Goal: Transaction & Acquisition: Obtain resource

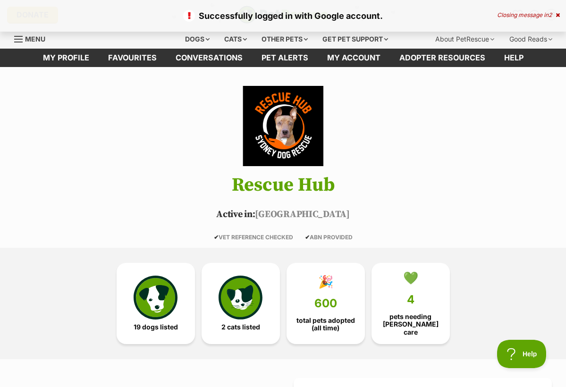
click at [540, 17] on div "Closing message in 2" at bounding box center [528, 15] width 63 height 7
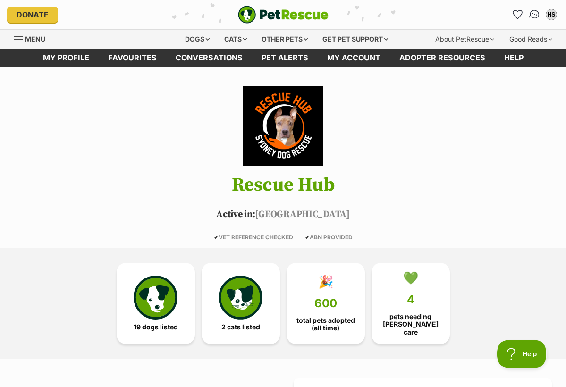
click at [536, 15] on img "Conversations" at bounding box center [534, 14] width 13 height 12
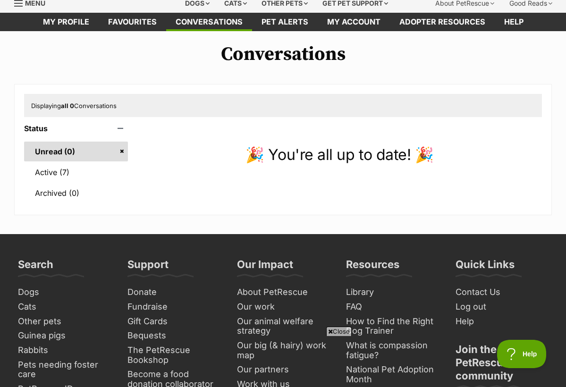
scroll to position [56, 0]
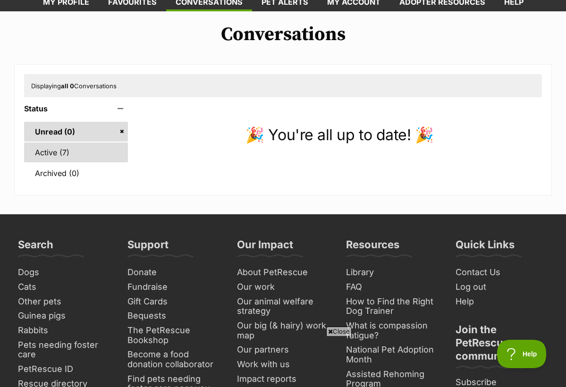
click at [56, 150] on link "Active (7)" at bounding box center [76, 153] width 104 height 20
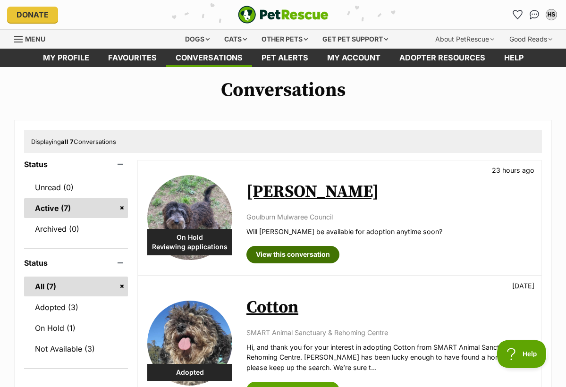
click at [309, 254] on link "View this conversation" at bounding box center [292, 254] width 93 height 17
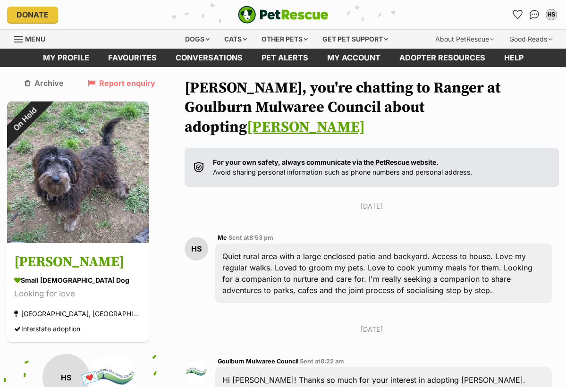
click at [17, 39] on span "Menu" at bounding box center [18, 39] width 8 height 1
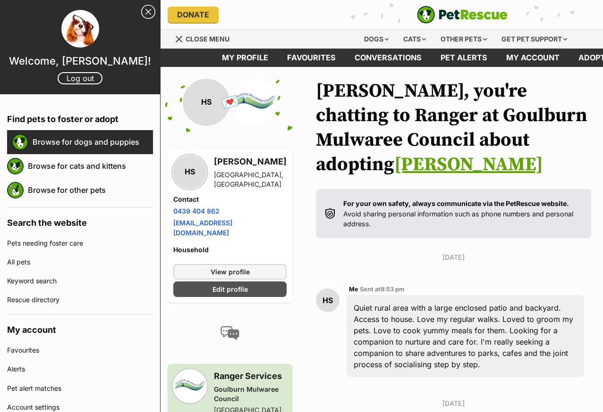
click at [76, 142] on link "Browse for dogs and puppies" at bounding box center [93, 142] width 120 height 20
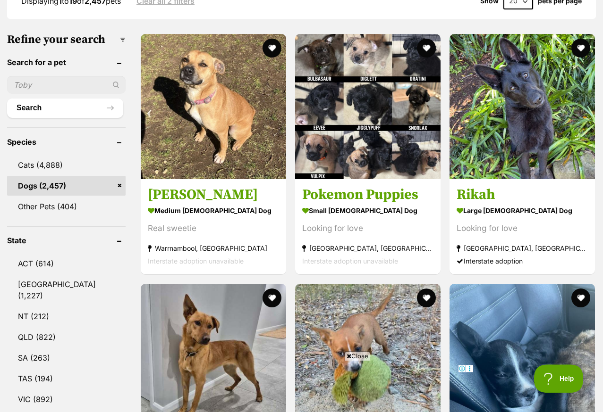
scroll to position [285, 0]
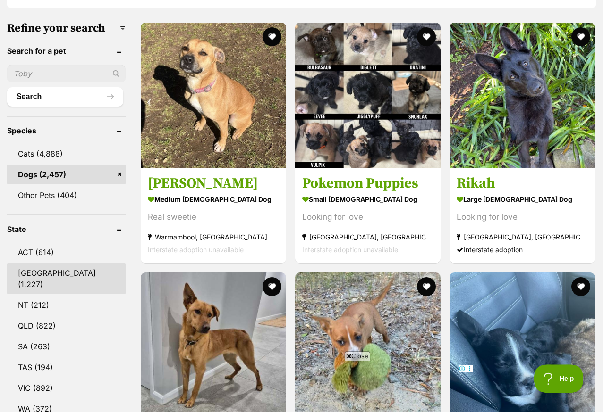
click at [56, 290] on link "NSW (1,227)" at bounding box center [66, 279] width 118 height 31
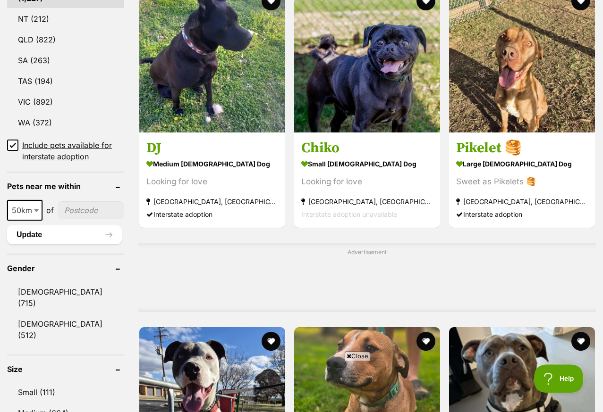
click at [14, 146] on icon at bounding box center [13, 146] width 6 height 4
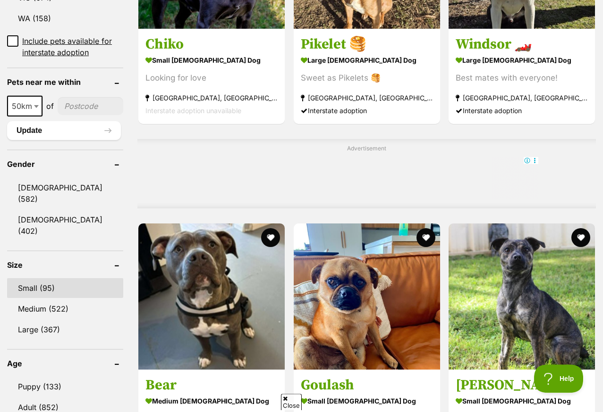
scroll to position [679, 0]
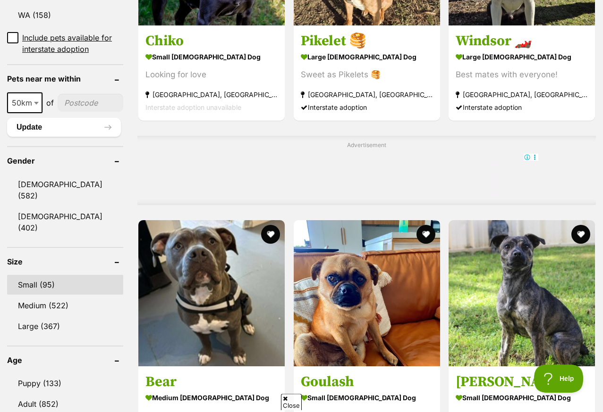
click at [36, 276] on link "Small (95)" at bounding box center [65, 286] width 116 height 20
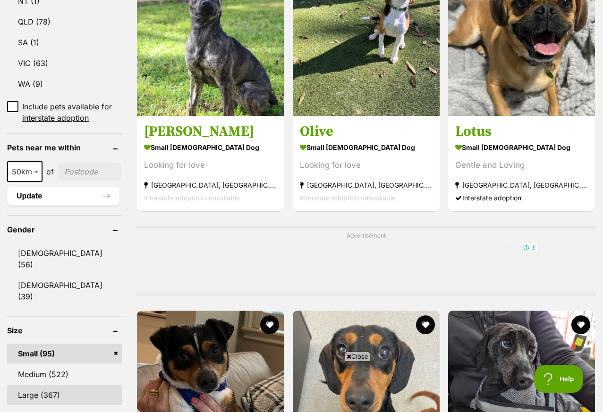
scroll to position [583, 0]
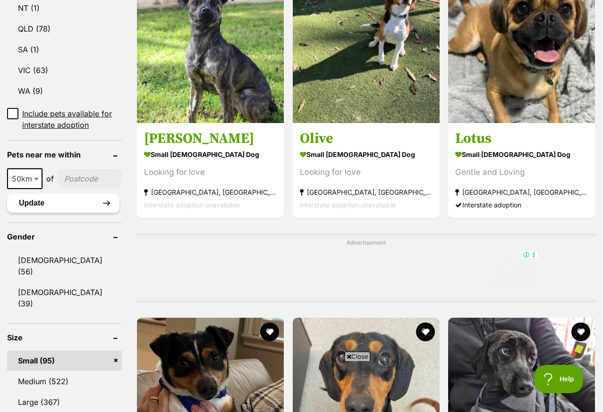
click at [65, 213] on button "Update" at bounding box center [63, 203] width 112 height 19
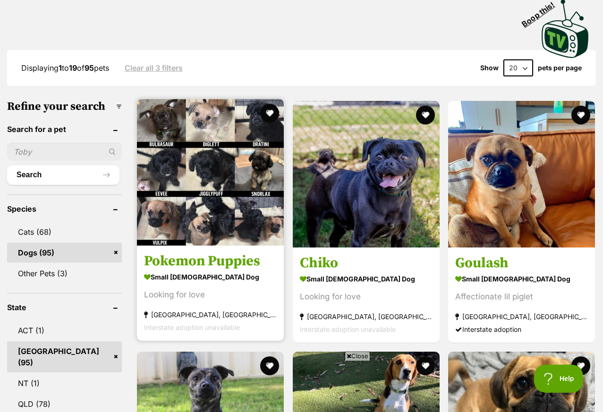
click at [176, 253] on h3 "Pokemon Puppies" at bounding box center [210, 262] width 133 height 18
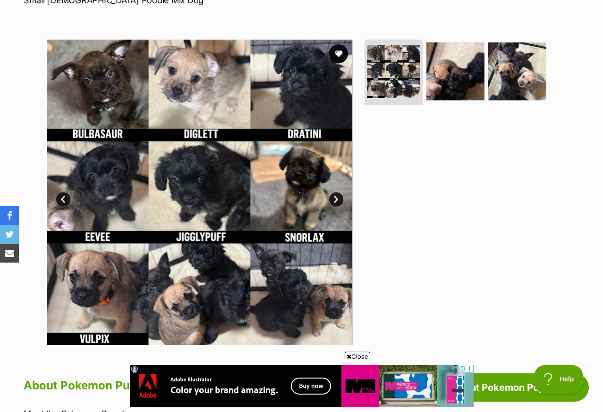
scroll to position [156, 0]
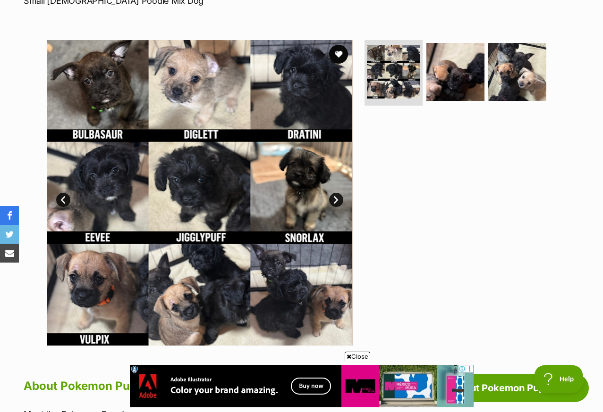
click at [318, 118] on img at bounding box center [200, 193] width 306 height 306
click at [447, 75] on img at bounding box center [455, 71] width 61 height 61
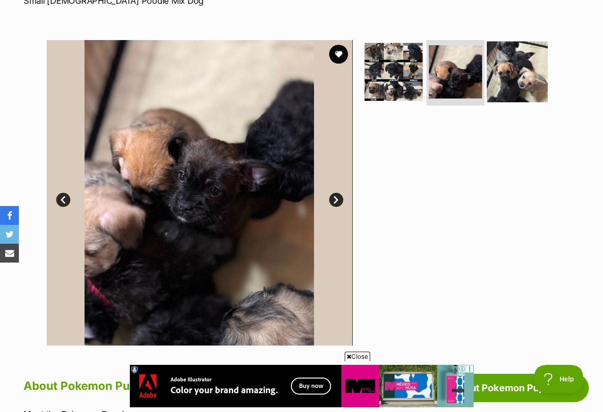
click at [506, 66] on img at bounding box center [517, 71] width 61 height 61
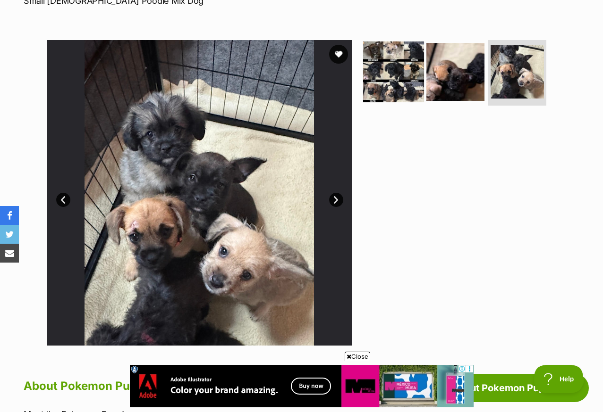
click at [395, 66] on img at bounding box center [393, 71] width 61 height 61
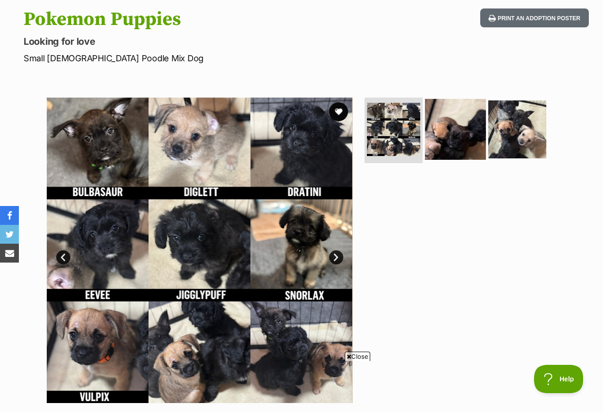
scroll to position [0, 0]
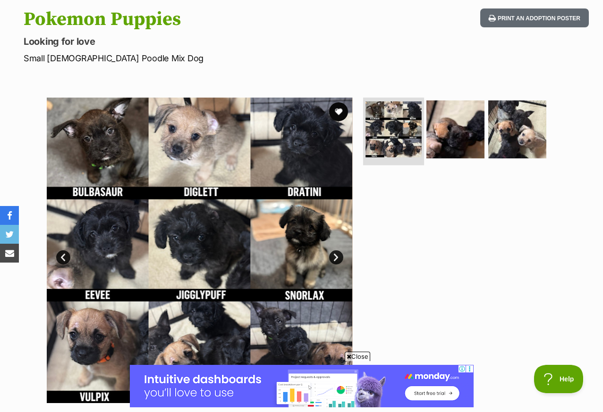
click at [398, 135] on img at bounding box center [393, 129] width 56 height 56
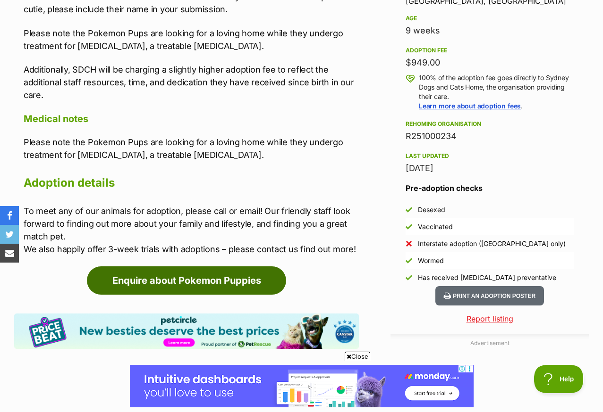
click at [203, 281] on link "Enquire about Pokemon Puppies" at bounding box center [186, 281] width 199 height 28
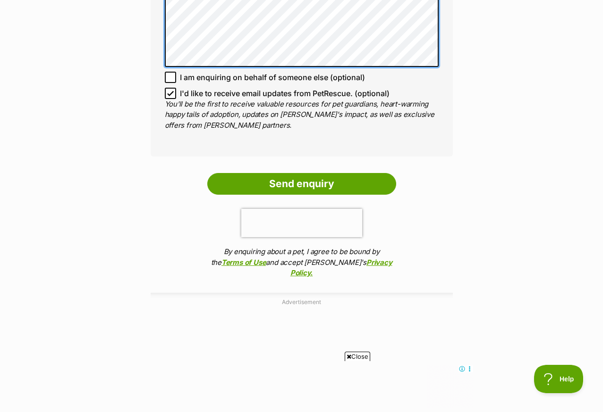
scroll to position [705, 0]
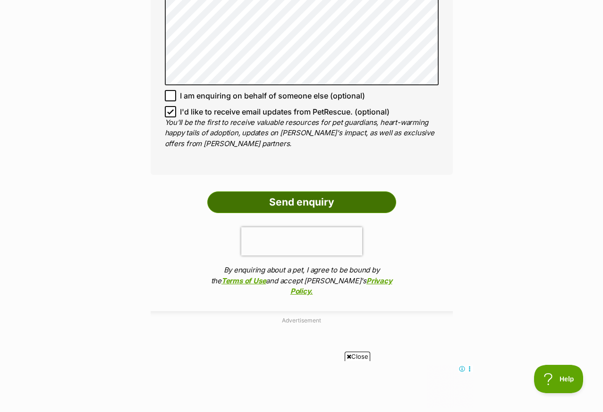
click at [341, 213] on input "Send enquiry" at bounding box center [301, 203] width 189 height 22
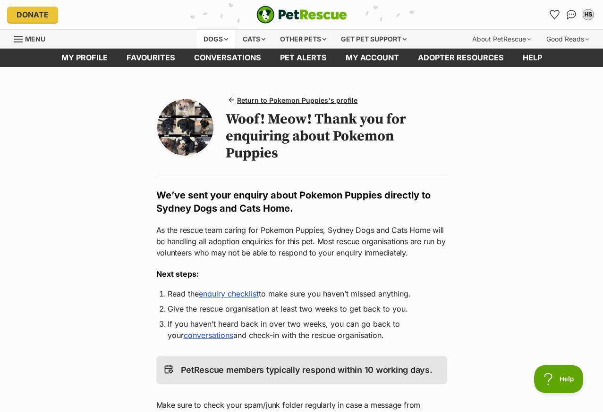
click at [206, 43] on div "Dogs" at bounding box center [216, 39] width 38 height 19
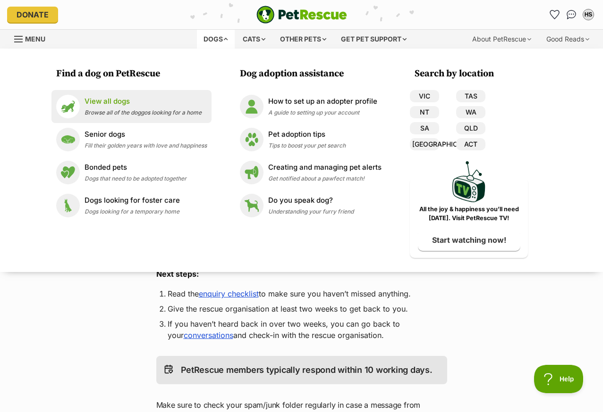
click at [130, 104] on p "View all dogs" at bounding box center [142, 101] width 117 height 11
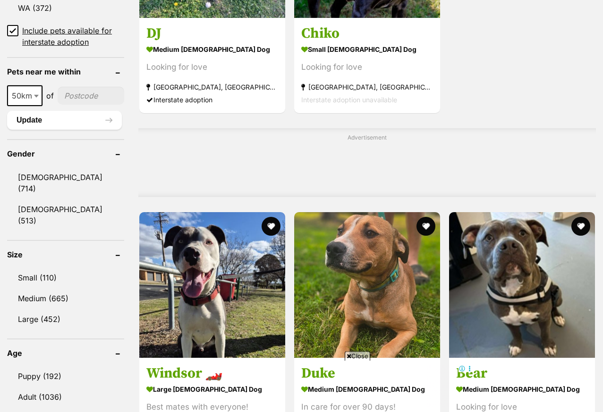
scroll to position [726, 0]
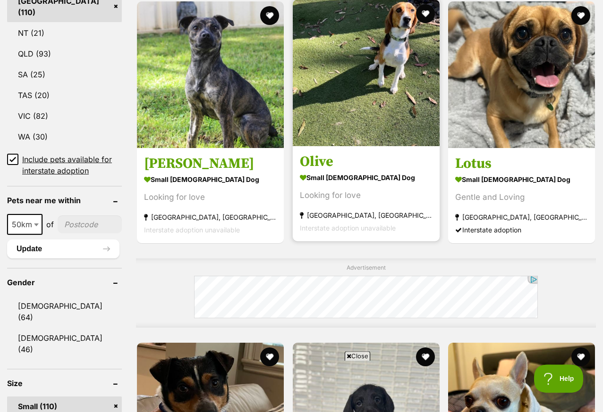
scroll to position [562, 0]
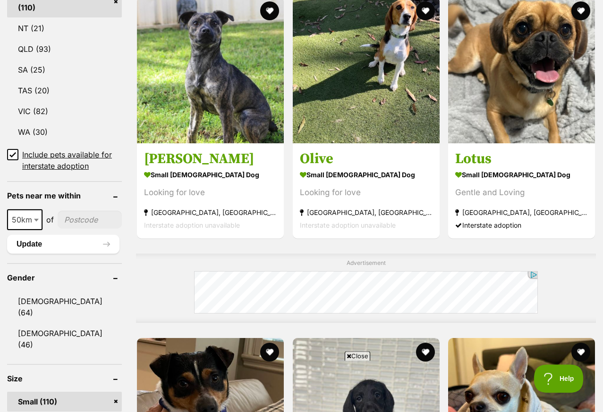
click at [12, 155] on icon at bounding box center [12, 155] width 7 height 7
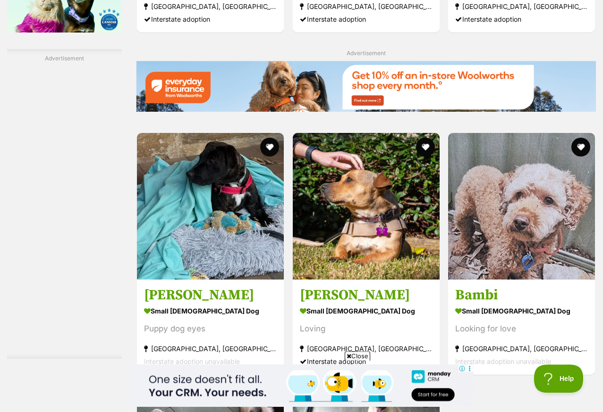
scroll to position [1653, 0]
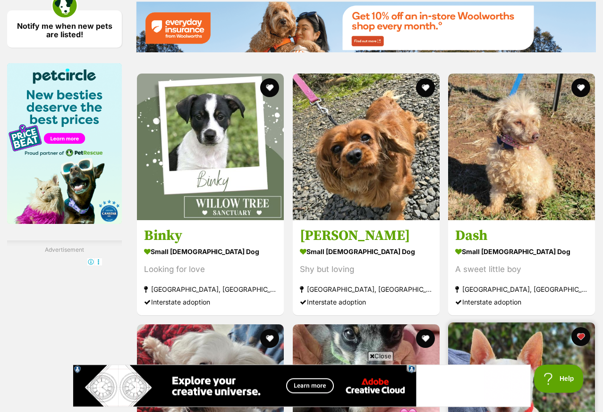
scroll to position [1421, 0]
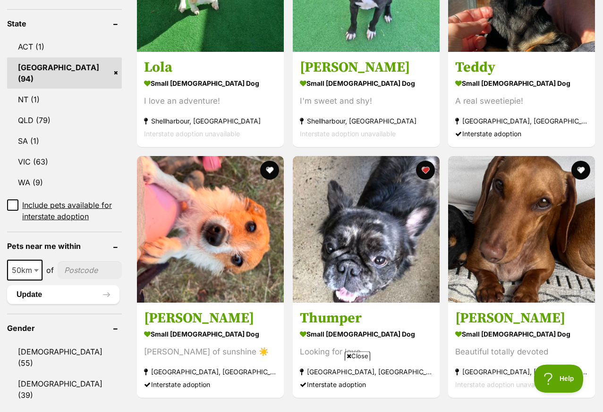
scroll to position [493, 0]
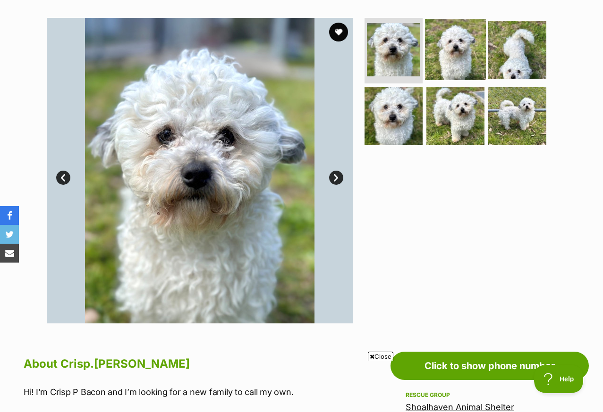
click at [452, 48] on img at bounding box center [455, 49] width 61 height 61
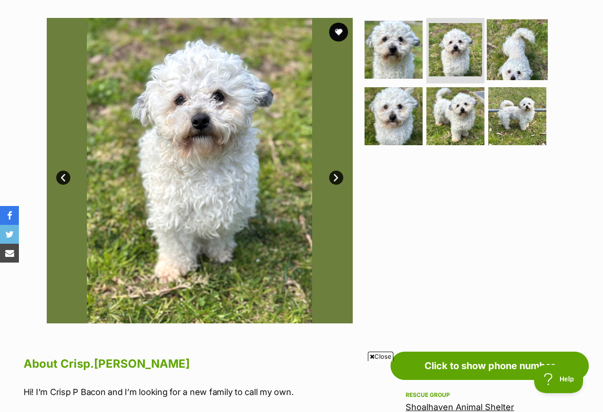
click at [511, 65] on img at bounding box center [517, 49] width 61 height 61
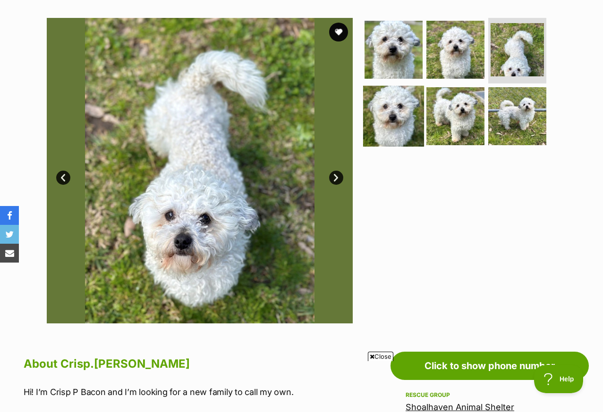
click at [376, 130] on img at bounding box center [393, 116] width 61 height 61
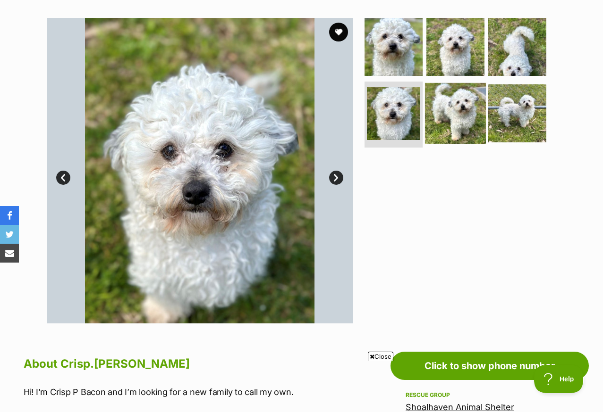
click at [434, 126] on img at bounding box center [455, 113] width 61 height 61
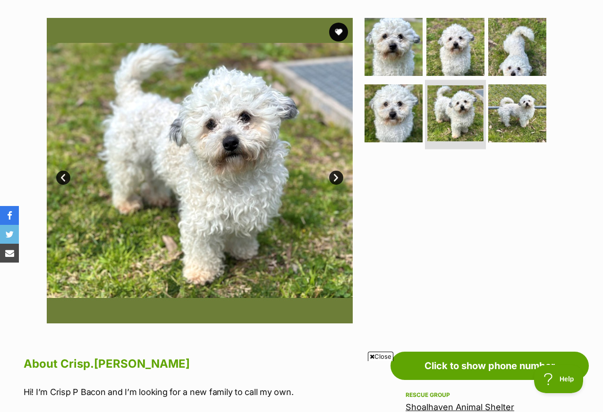
click at [484, 115] on li at bounding box center [455, 114] width 61 height 69
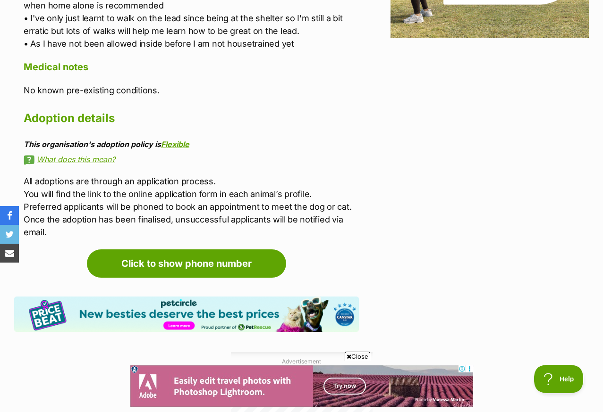
scroll to position [1349, 0]
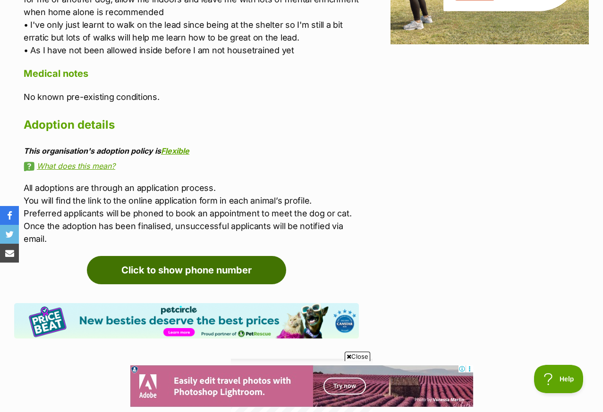
click at [229, 259] on link "Click to show phone number" at bounding box center [186, 270] width 199 height 28
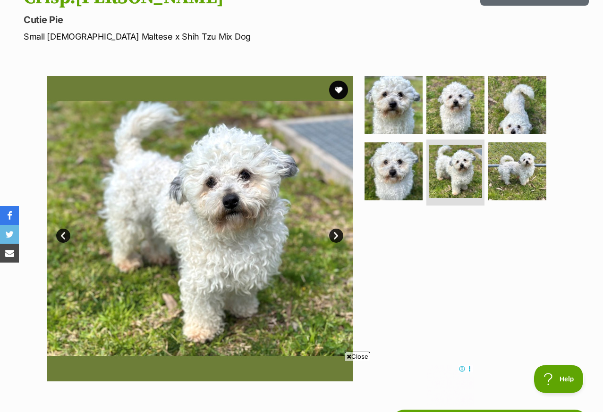
scroll to position [119, 0]
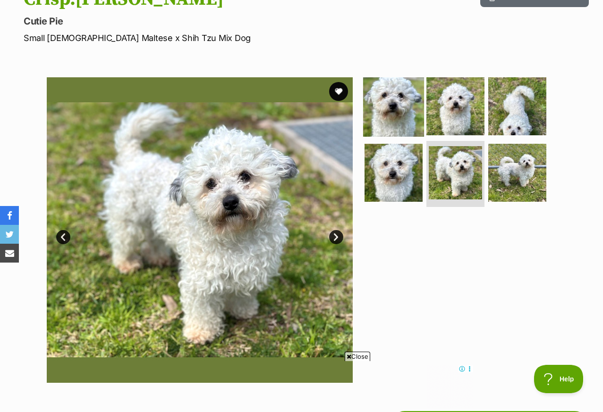
click at [392, 98] on img at bounding box center [393, 106] width 61 height 61
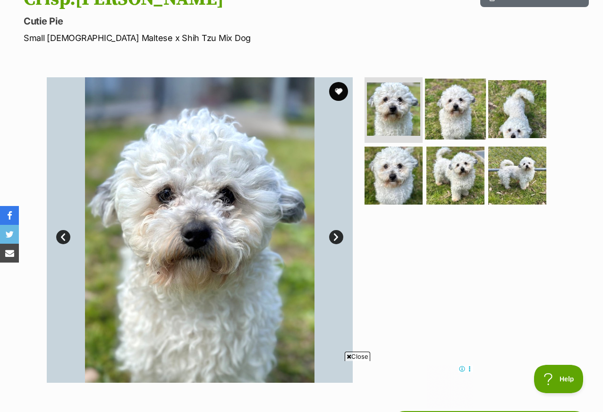
click at [443, 112] on img at bounding box center [455, 108] width 61 height 61
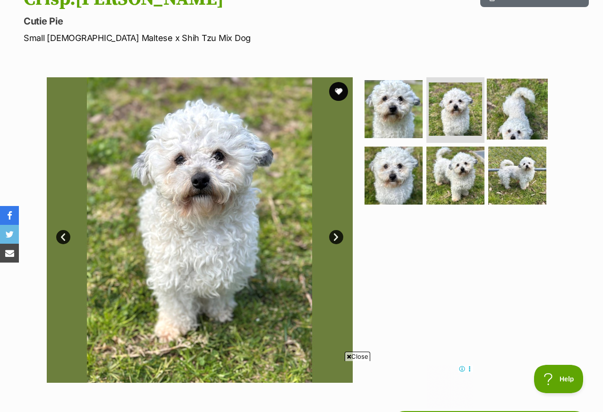
click at [505, 120] on img at bounding box center [517, 108] width 61 height 61
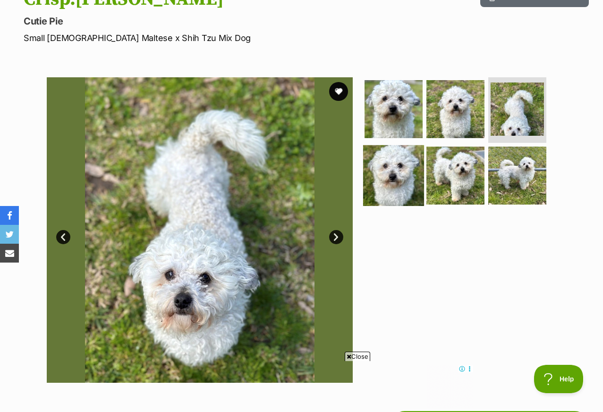
click at [406, 180] on img at bounding box center [393, 175] width 61 height 61
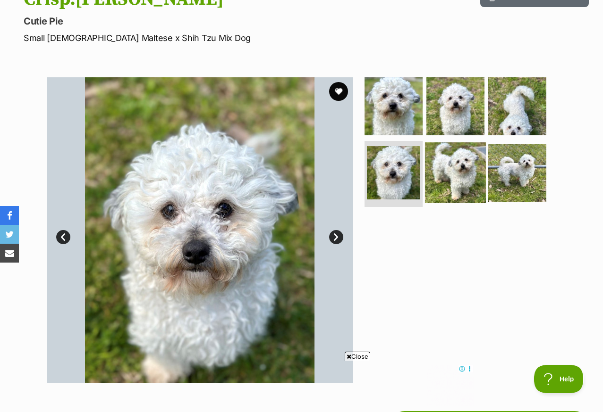
click img
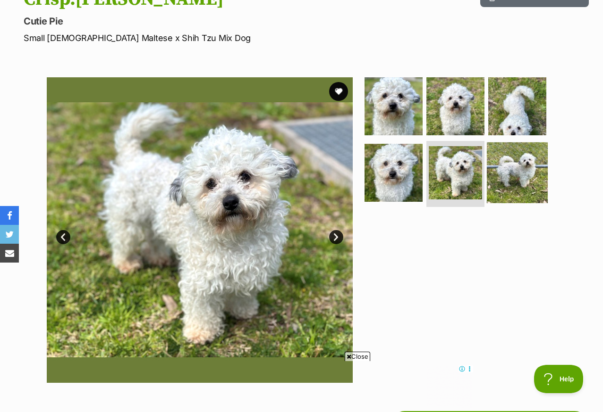
click img
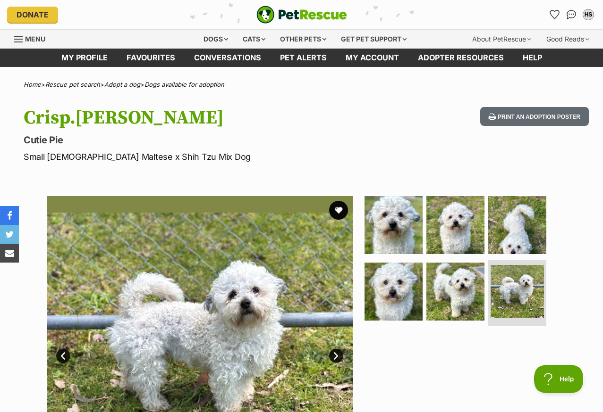
scroll to position [0, 0]
click button "favourite"
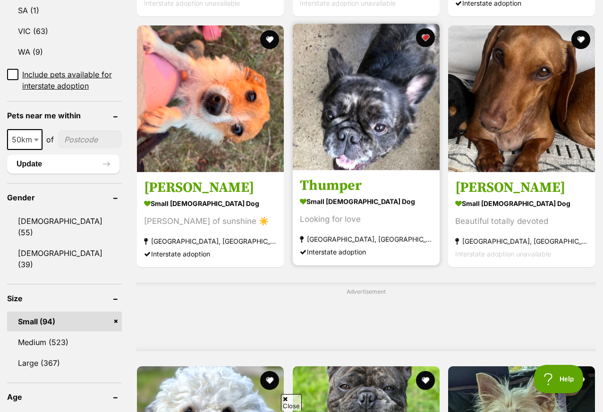
scroll to position [594, 0]
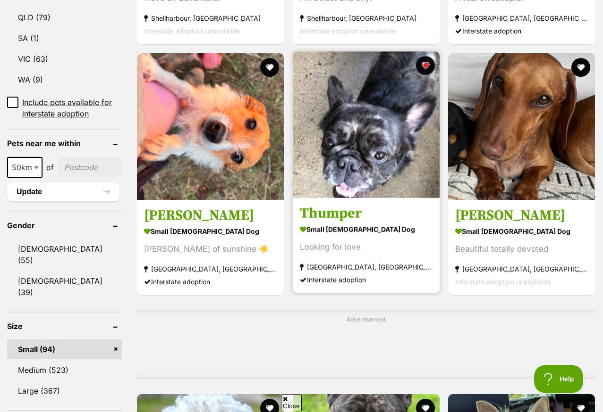
click at [293, 198] on link "Thumper small male Dog Looking for love Eatonsville, NSW Interstate adoption" at bounding box center [366, 246] width 147 height 96
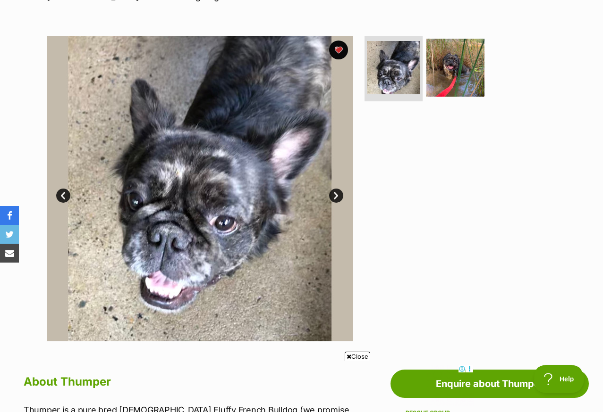
scroll to position [154, 0]
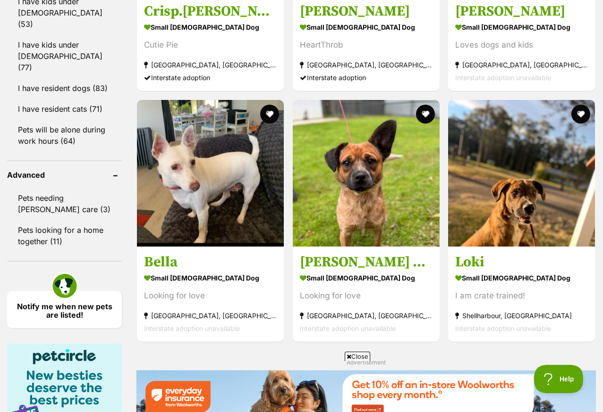
scroll to position [1083, 0]
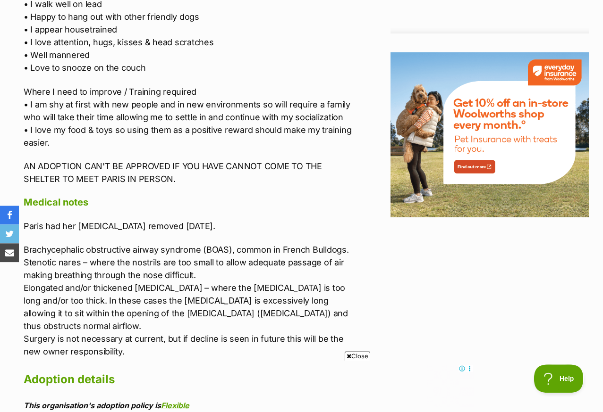
scroll to position [1159, 0]
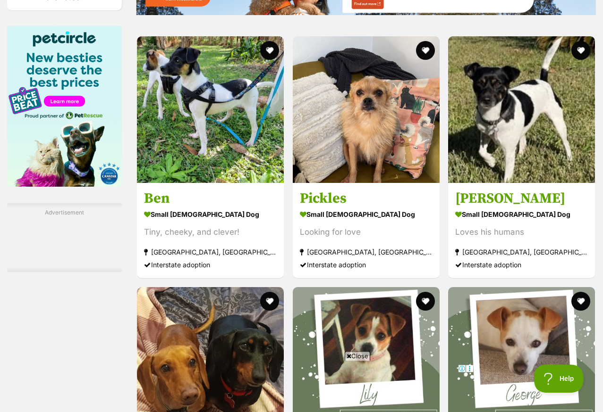
scroll to position [1460, 0]
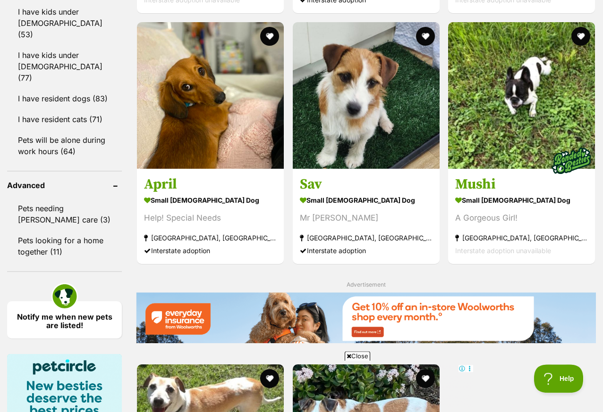
scroll to position [1132, 0]
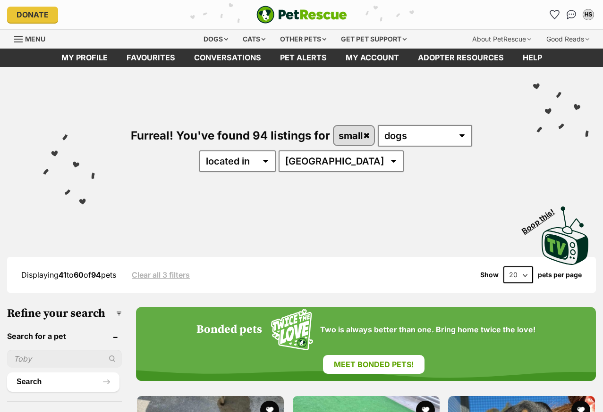
scroll to position [1341, 0]
